Goal: Task Accomplishment & Management: Manage account settings

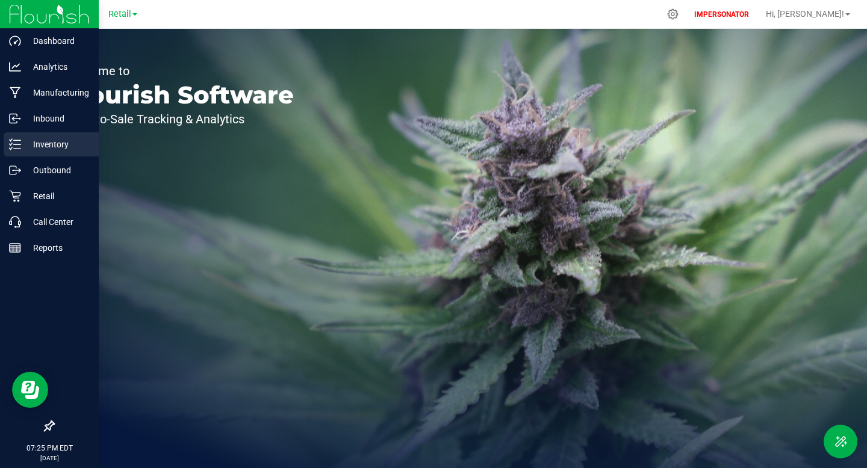
click at [66, 140] on p "Inventory" at bounding box center [57, 144] width 72 height 14
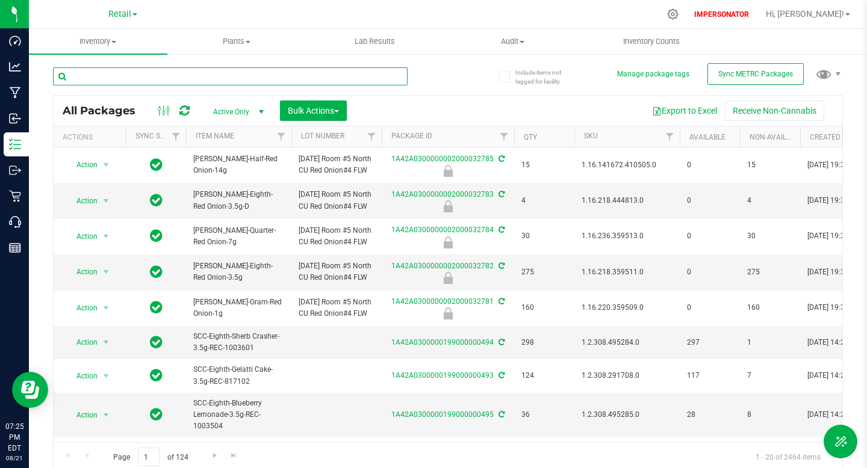
click at [234, 78] on input "text" at bounding box center [230, 76] width 354 height 18
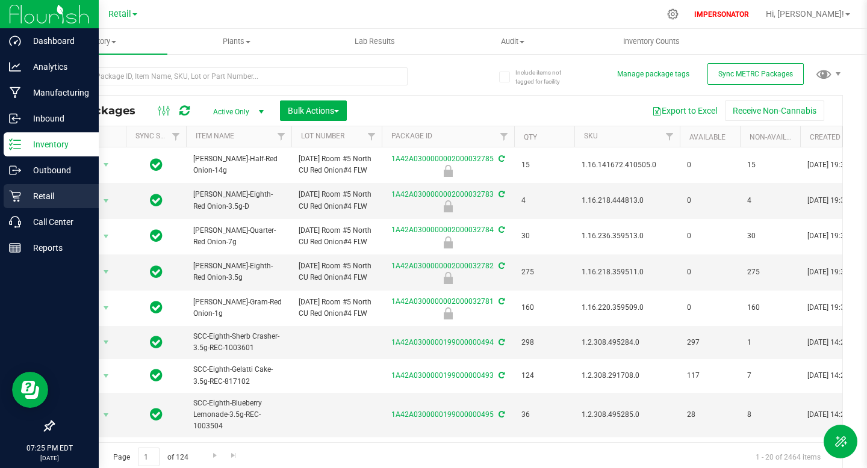
click at [53, 200] on p "Retail" at bounding box center [57, 196] width 72 height 14
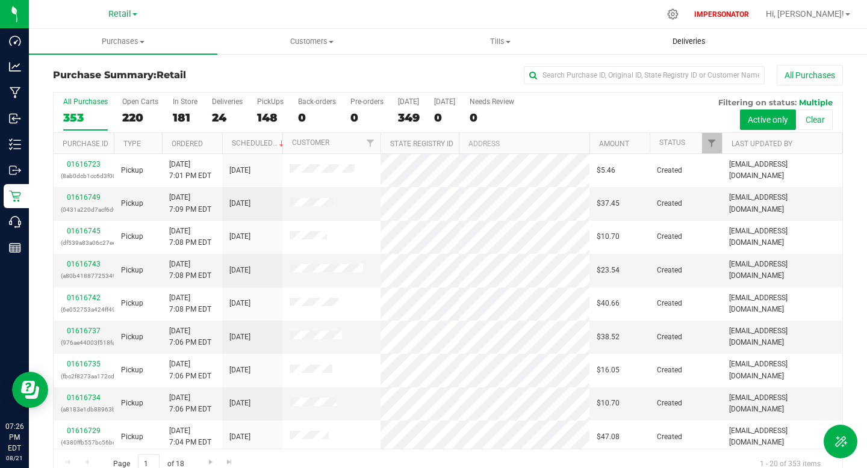
click at [699, 45] on span "Deliveries" at bounding box center [689, 41] width 66 height 11
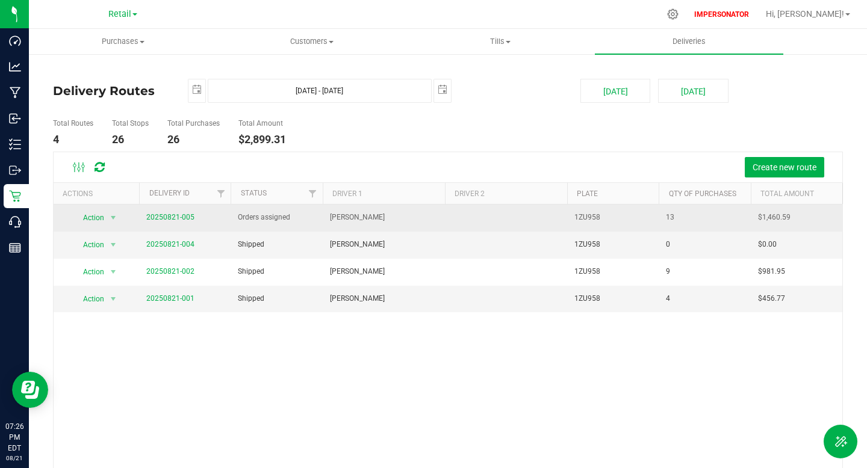
drag, startPoint x: 212, startPoint y: 218, endPoint x: 144, endPoint y: 217, distance: 67.4
click at [144, 217] on td "20250821-005" at bounding box center [184, 218] width 91 height 27
copy link "20250821-005"
click at [103, 218] on span "Action" at bounding box center [88, 217] width 32 height 17
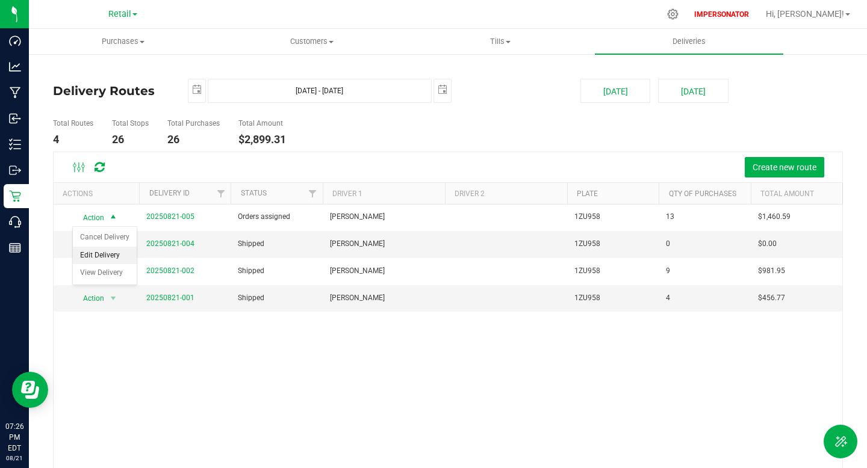
click at [117, 256] on li "Edit Delivery" at bounding box center [105, 256] width 64 height 18
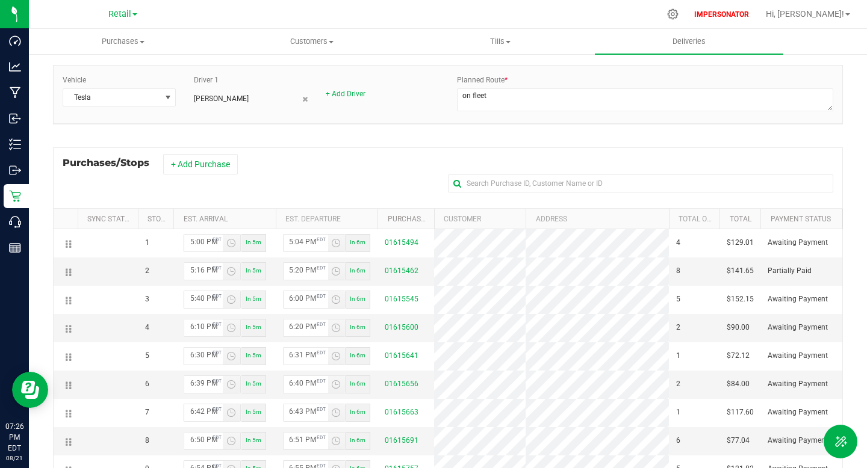
scroll to position [90, 0]
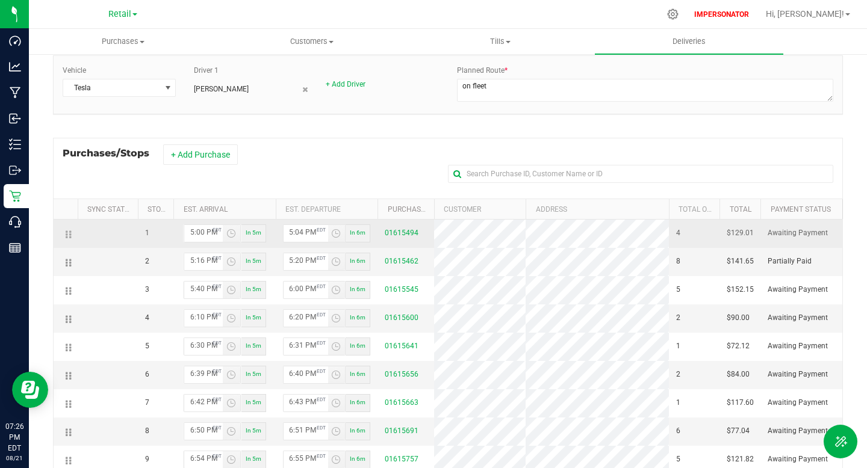
click at [70, 236] on icon at bounding box center [70, 235] width 2 height 10
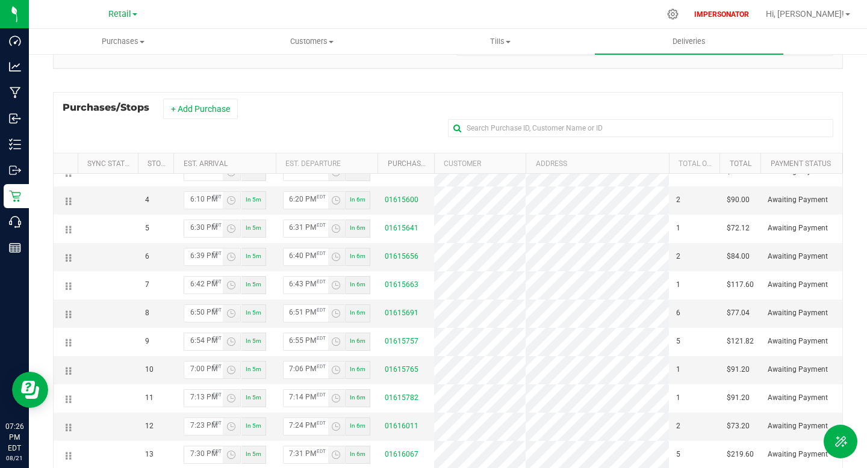
scroll to position [198, 0]
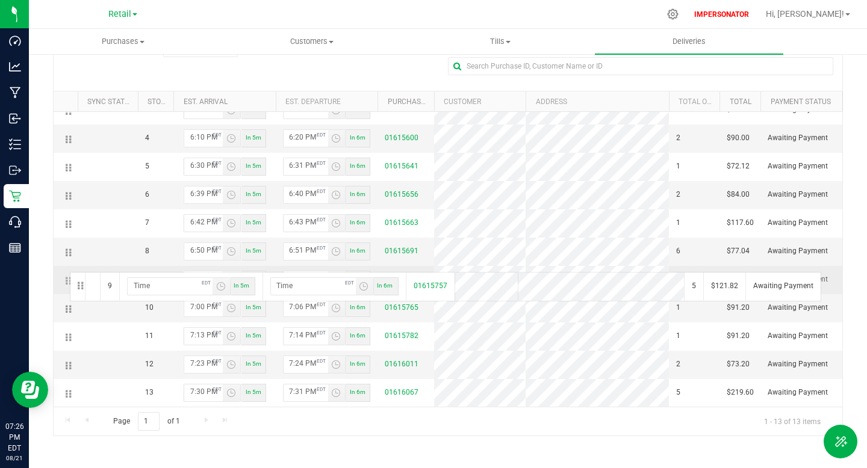
click at [67, 276] on icon at bounding box center [67, 281] width 2 height 10
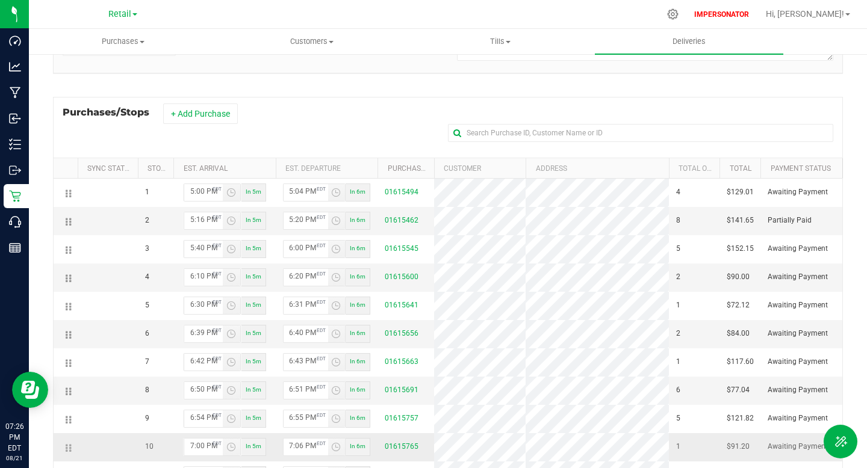
scroll to position [0, 0]
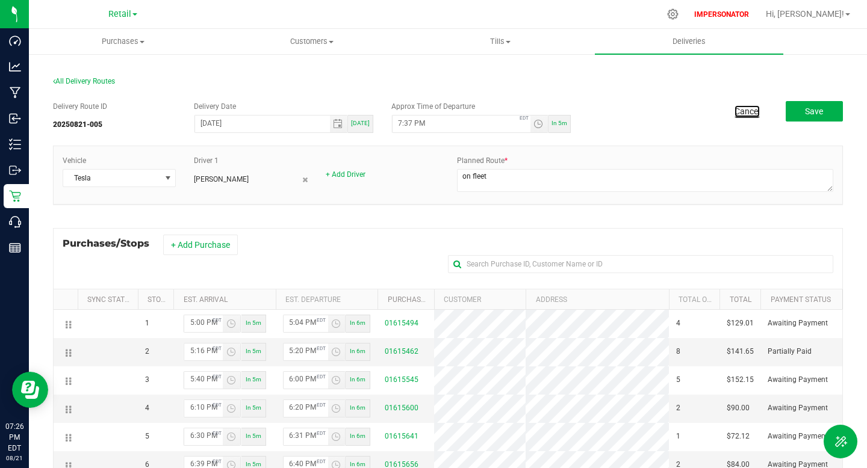
click at [752, 112] on link "Cancel" at bounding box center [746, 111] width 25 height 12
click at [750, 110] on link "Cancel" at bounding box center [746, 111] width 25 height 12
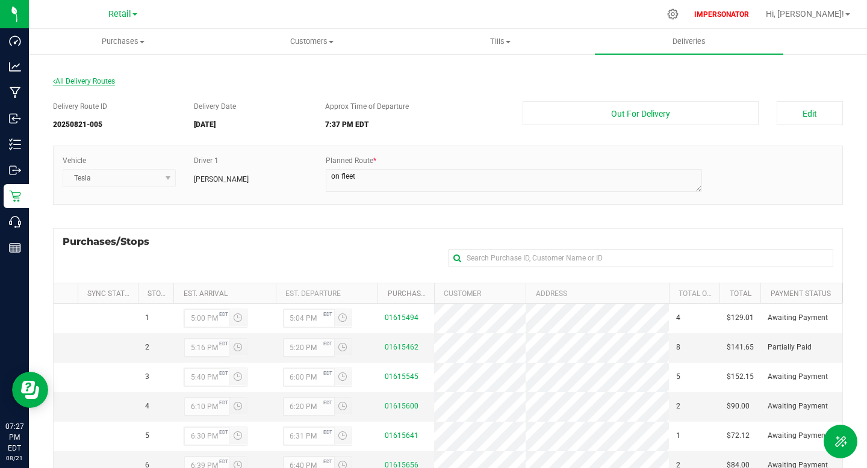
click at [85, 83] on span "All Delivery Routes" at bounding box center [84, 81] width 62 height 8
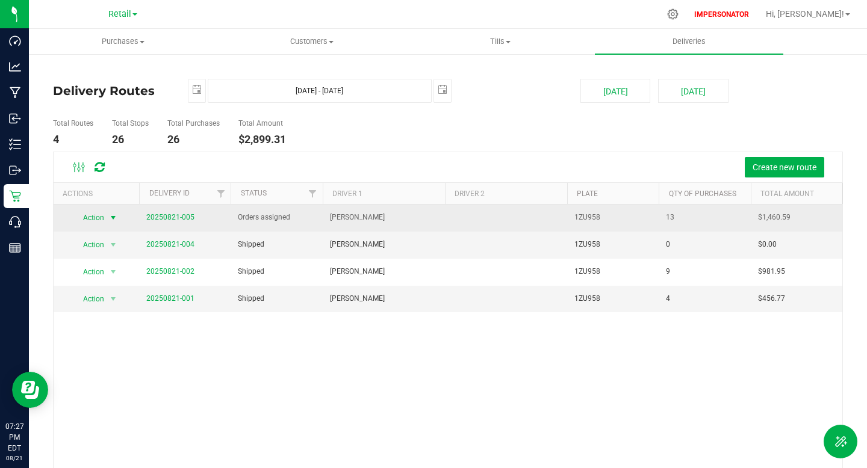
click at [113, 218] on span "select" at bounding box center [113, 218] width 10 height 10
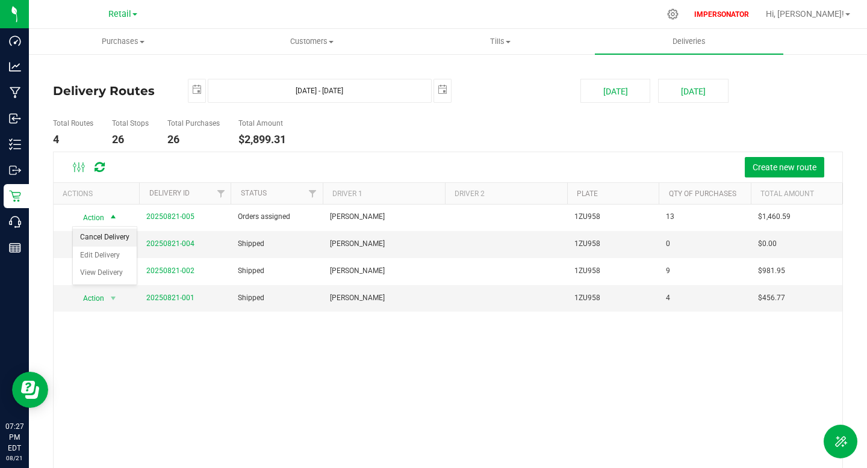
click at [112, 236] on li "Cancel Delivery" at bounding box center [105, 238] width 64 height 18
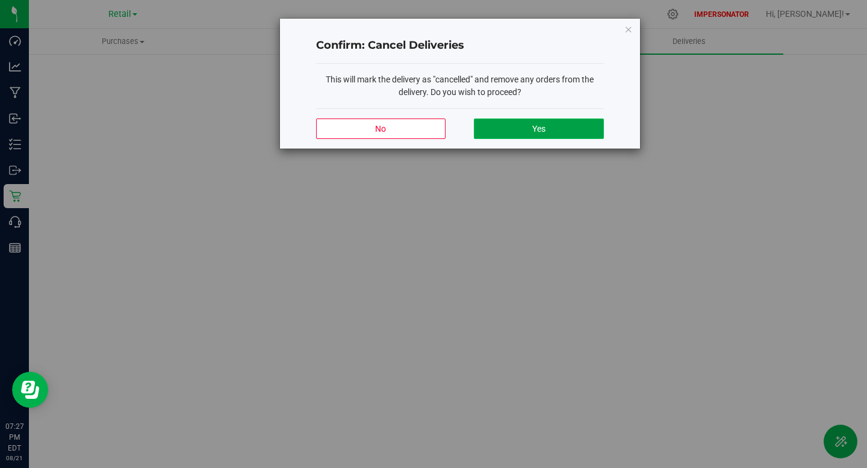
click at [522, 126] on button "Yes" at bounding box center [538, 129] width 129 height 20
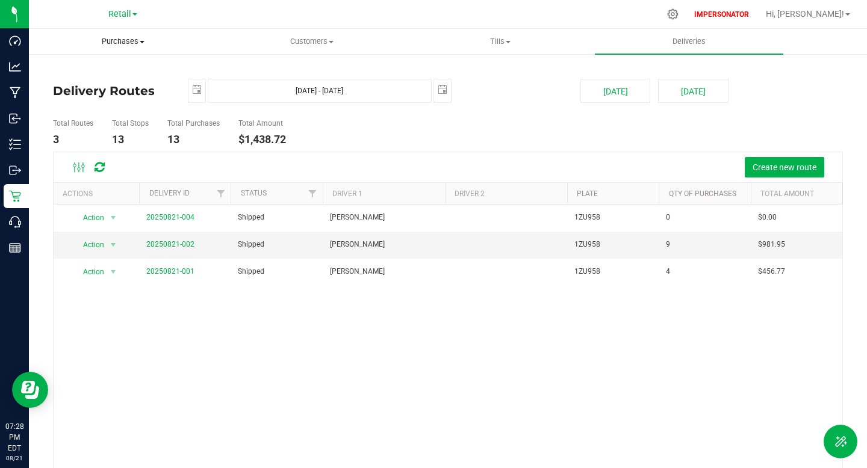
click at [129, 39] on span "Purchases" at bounding box center [122, 41] width 187 height 11
click at [559, 109] on deliveries-list "Delivery Routes 2025-08-21 Aug 21, 2025 - Aug 21, 2025 2025-08-21 Today Tomorro…" at bounding box center [447, 304] width 789 height 450
click at [223, 193] on span "Filter" at bounding box center [221, 194] width 10 height 10
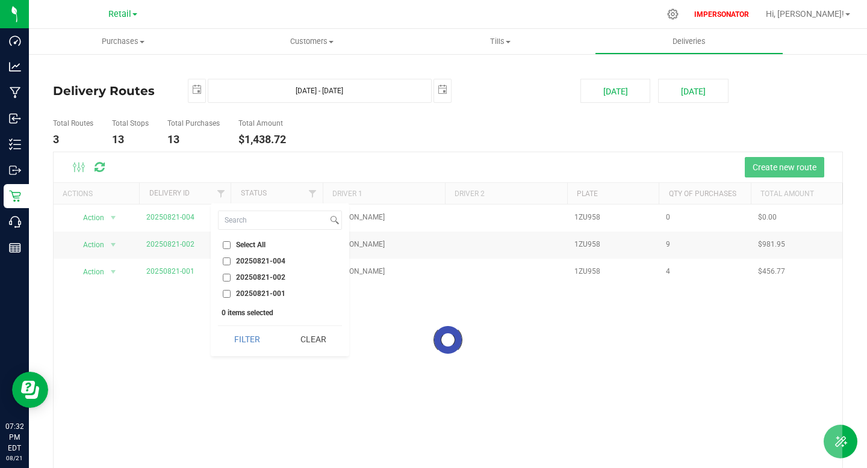
click at [221, 193] on div at bounding box center [448, 339] width 788 height 375
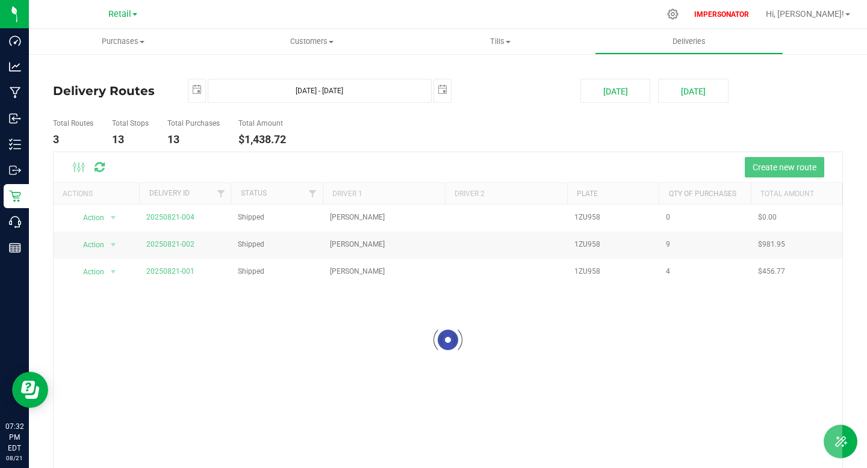
click at [310, 193] on div at bounding box center [448, 339] width 788 height 375
click at [96, 165] on div at bounding box center [448, 339] width 788 height 375
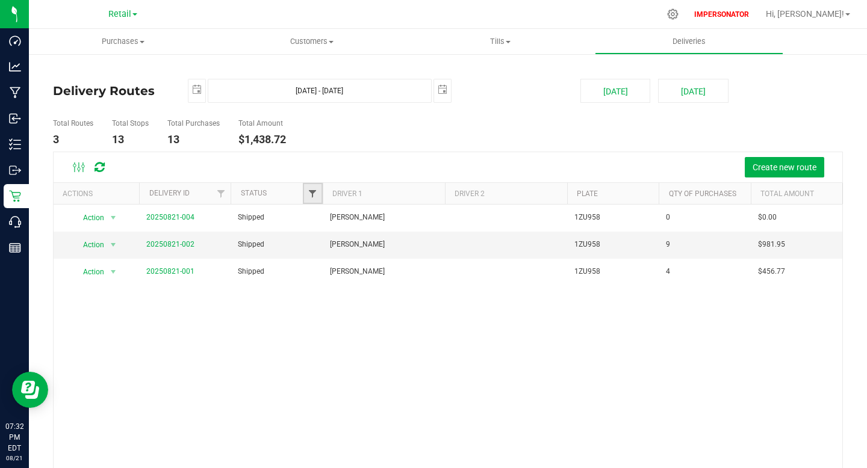
click at [310, 193] on span "Filter" at bounding box center [312, 194] width 10 height 10
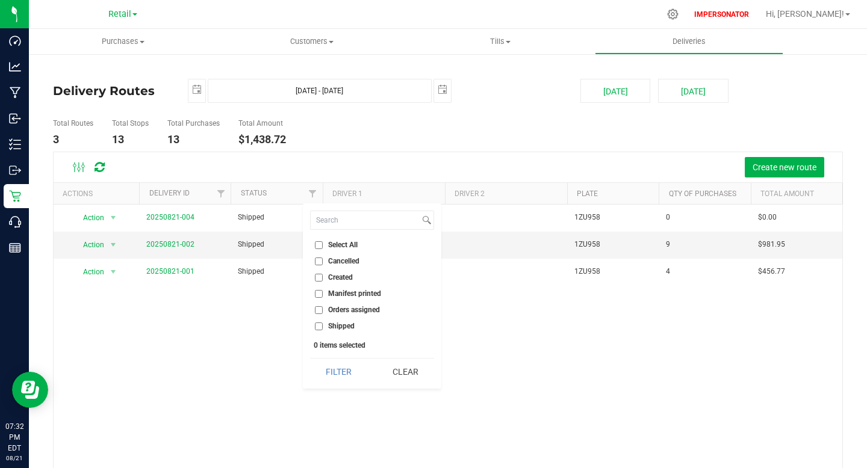
click at [321, 261] on input "Cancelled" at bounding box center [319, 262] width 8 height 8
click at [342, 372] on button "Filter" at bounding box center [339, 372] width 58 height 26
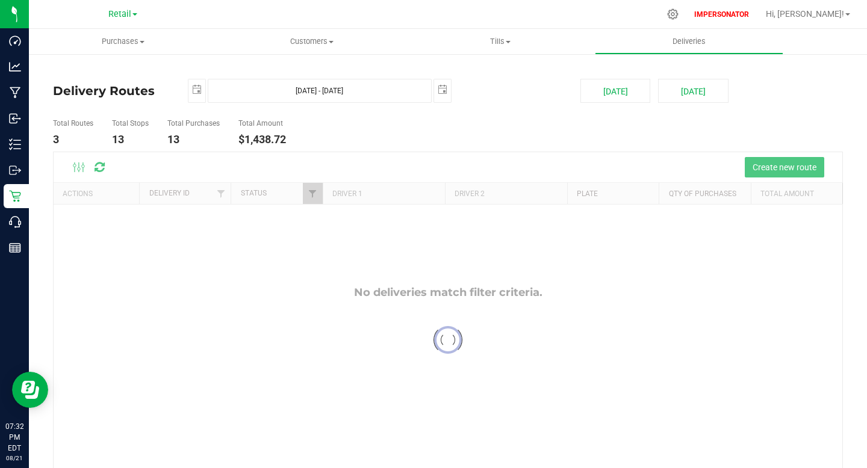
checkbox input "true"
click at [307, 193] on span "Filter" at bounding box center [312, 194] width 10 height 10
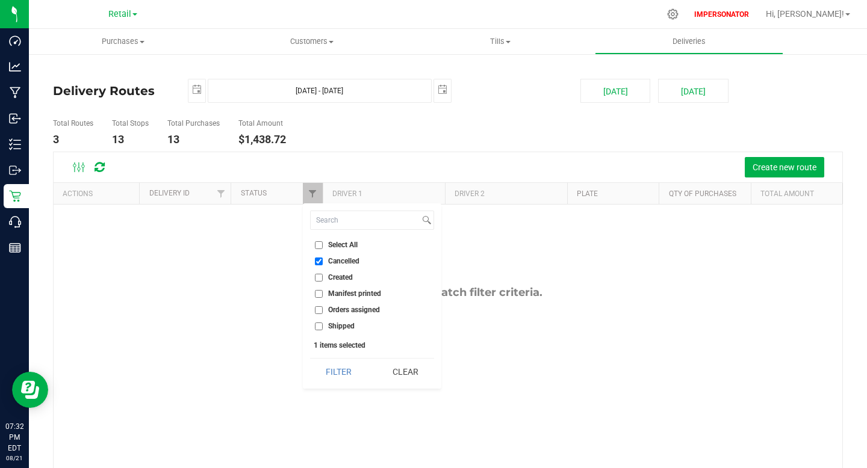
click at [246, 230] on div "No deliveries match filter criteria." at bounding box center [448, 393] width 788 height 376
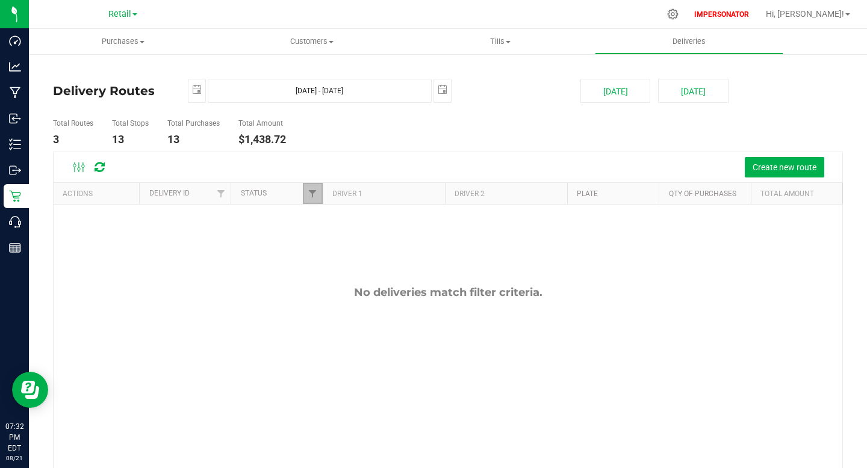
click at [310, 188] on link "Filter" at bounding box center [313, 193] width 20 height 20
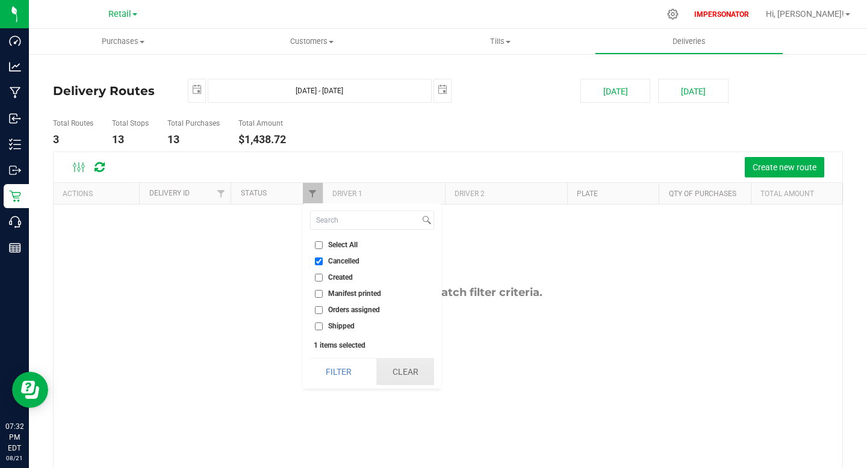
click at [408, 365] on button "Clear" at bounding box center [405, 372] width 58 height 26
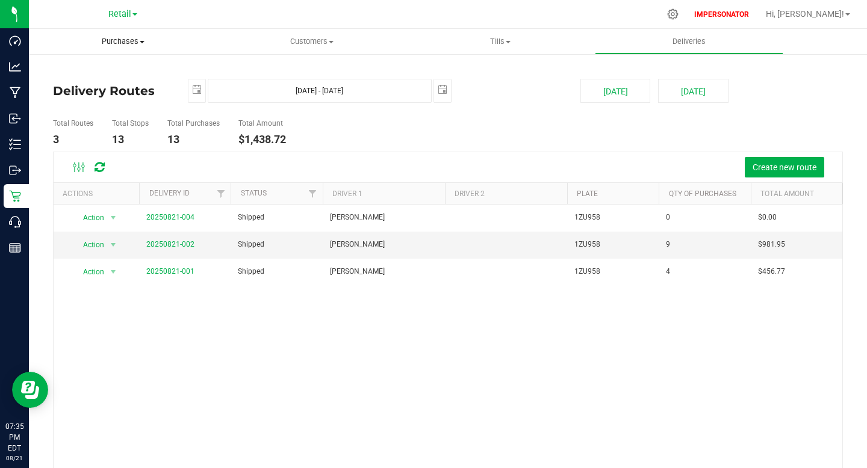
click at [123, 40] on span "Purchases" at bounding box center [123, 41] width 188 height 11
click at [113, 67] on span "Summary of purchases" at bounding box center [90, 72] width 123 height 10
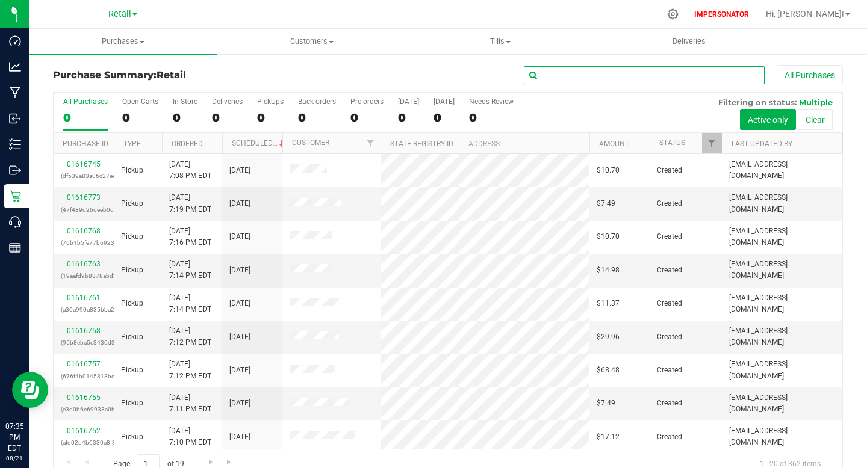
click at [606, 78] on input "text" at bounding box center [644, 75] width 241 height 18
paste input "01615600"
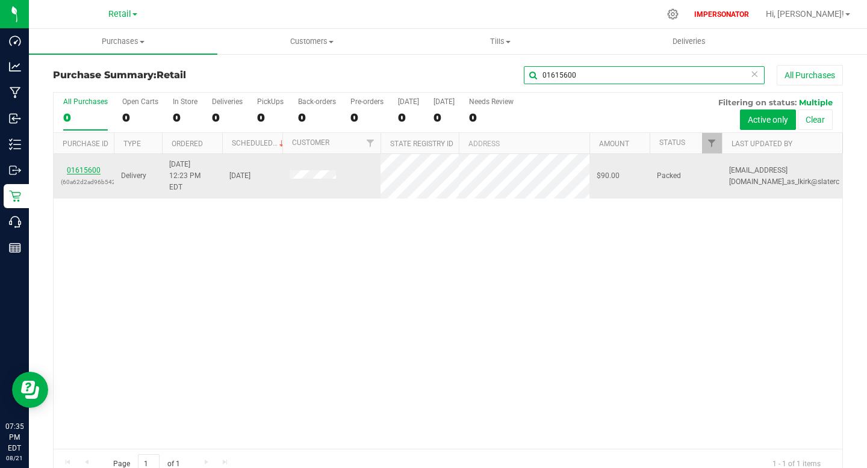
type input "01615600"
click at [86, 166] on link "01615600" at bounding box center [84, 170] width 34 height 8
